Goal: Information Seeking & Learning: Understand process/instructions

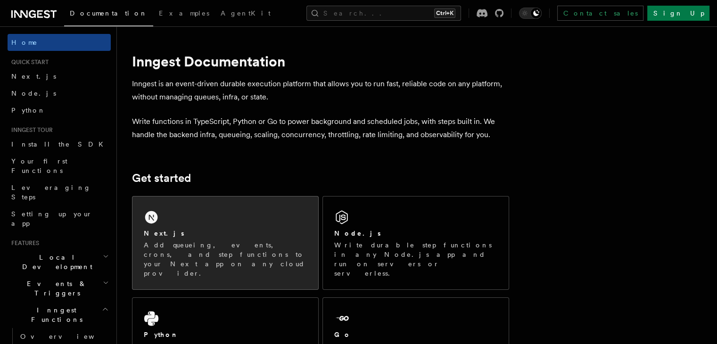
click at [228, 244] on p "Add queueing, events, crons, and step functions to your Next app on any cloud p…" at bounding box center [225, 260] width 163 height 38
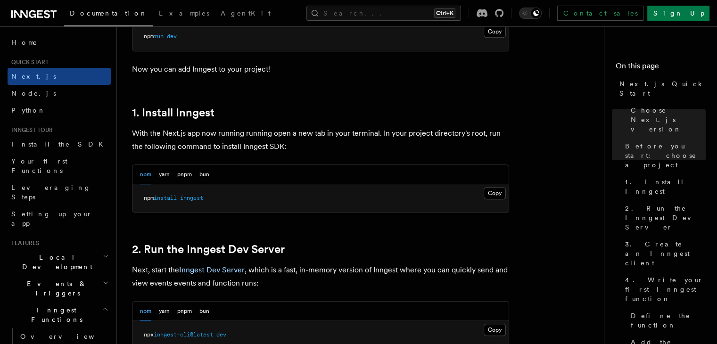
scroll to position [599, 0]
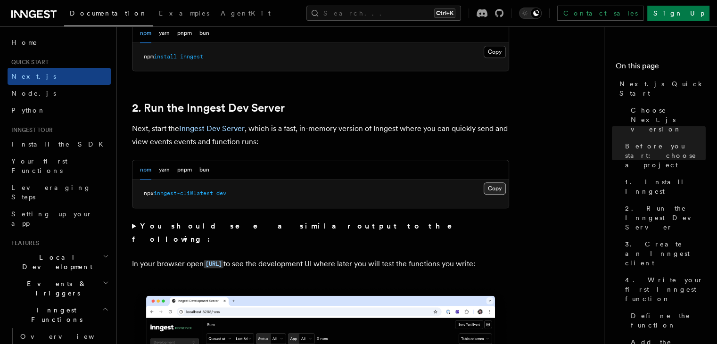
click at [495, 191] on button "Copy Copied" at bounding box center [495, 189] width 22 height 12
click at [67, 87] on link "Node.js" at bounding box center [59, 93] width 103 height 17
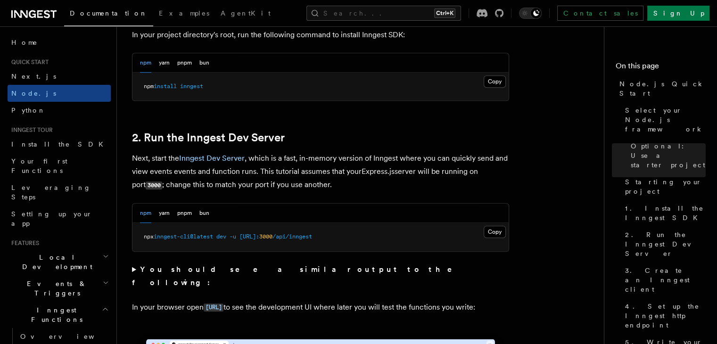
scroll to position [660, 0]
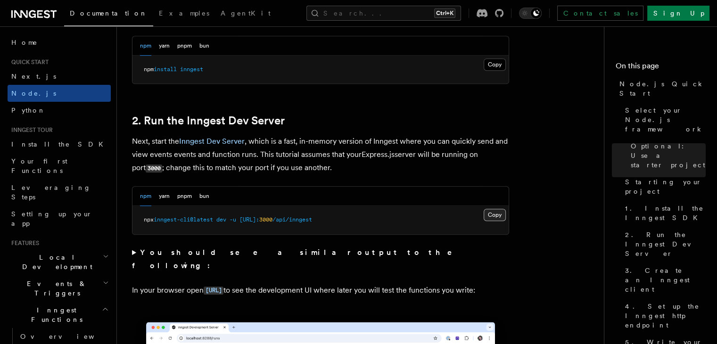
click at [497, 216] on button "Copy Copied" at bounding box center [495, 215] width 22 height 12
